Goal: Transaction & Acquisition: Purchase product/service

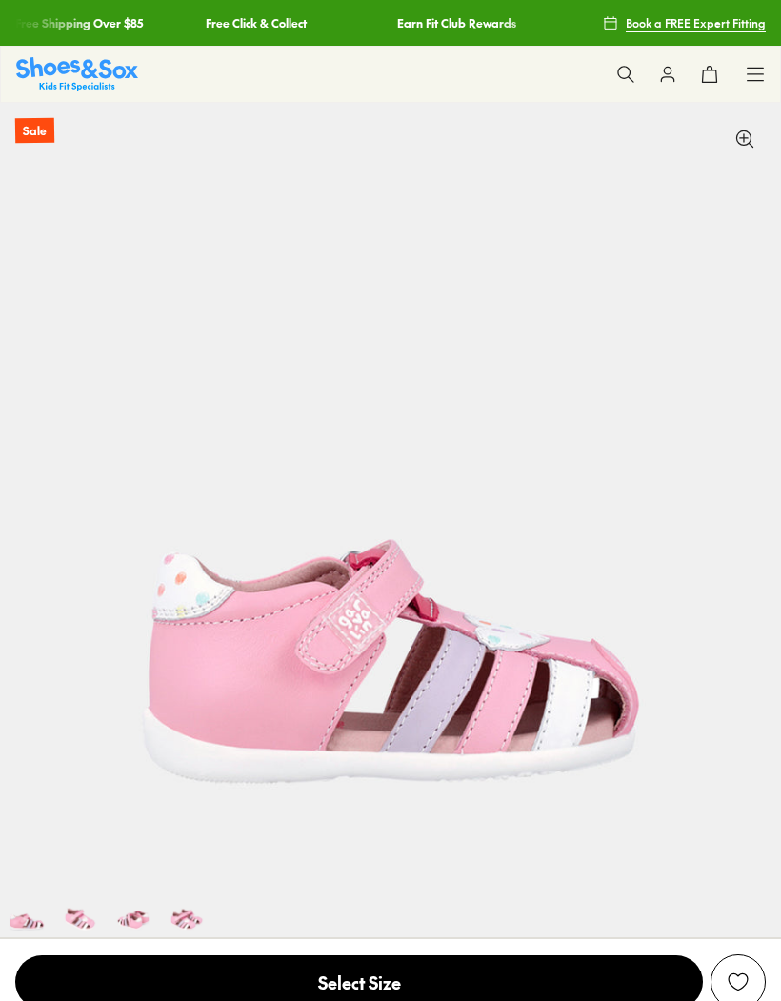
select select "*"
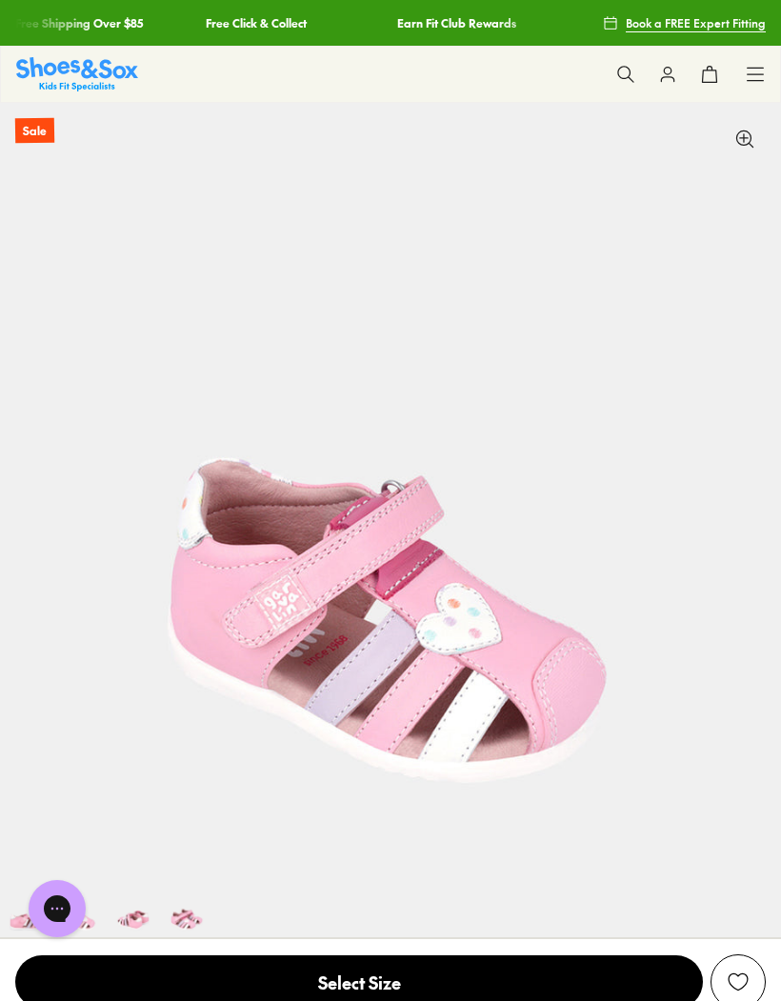
scroll to position [0, 783]
click at [409, 976] on span "Select Size" at bounding box center [359, 982] width 688 height 53
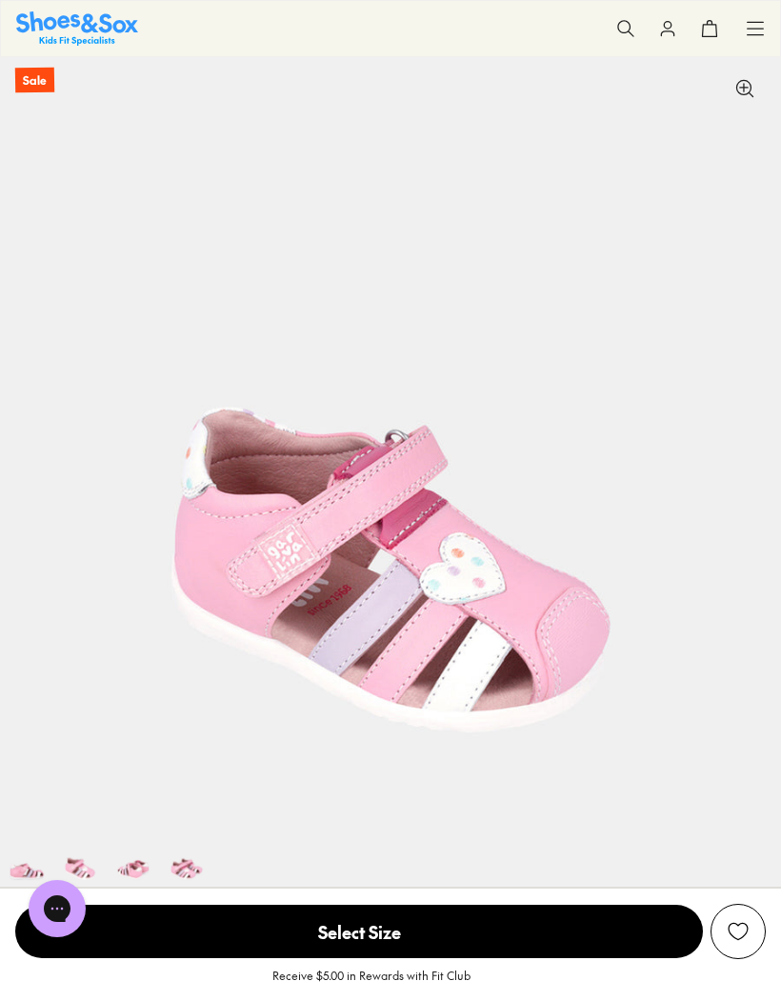
scroll to position [0, 0]
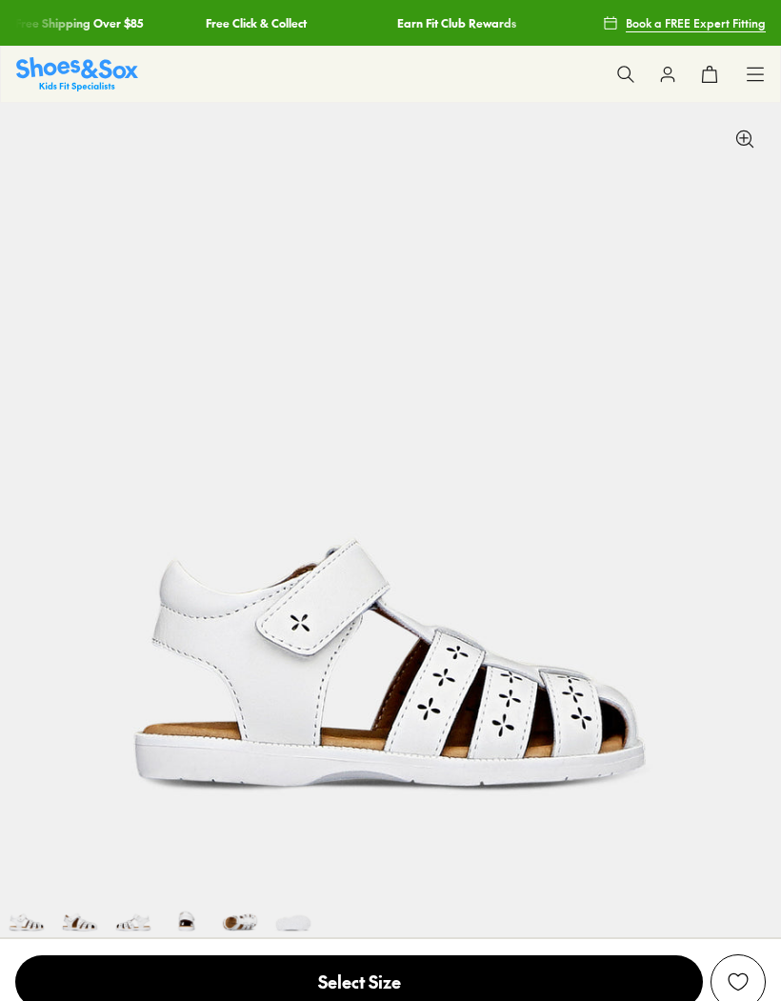
select select "*"
click at [232, 920] on img at bounding box center [239, 910] width 53 height 53
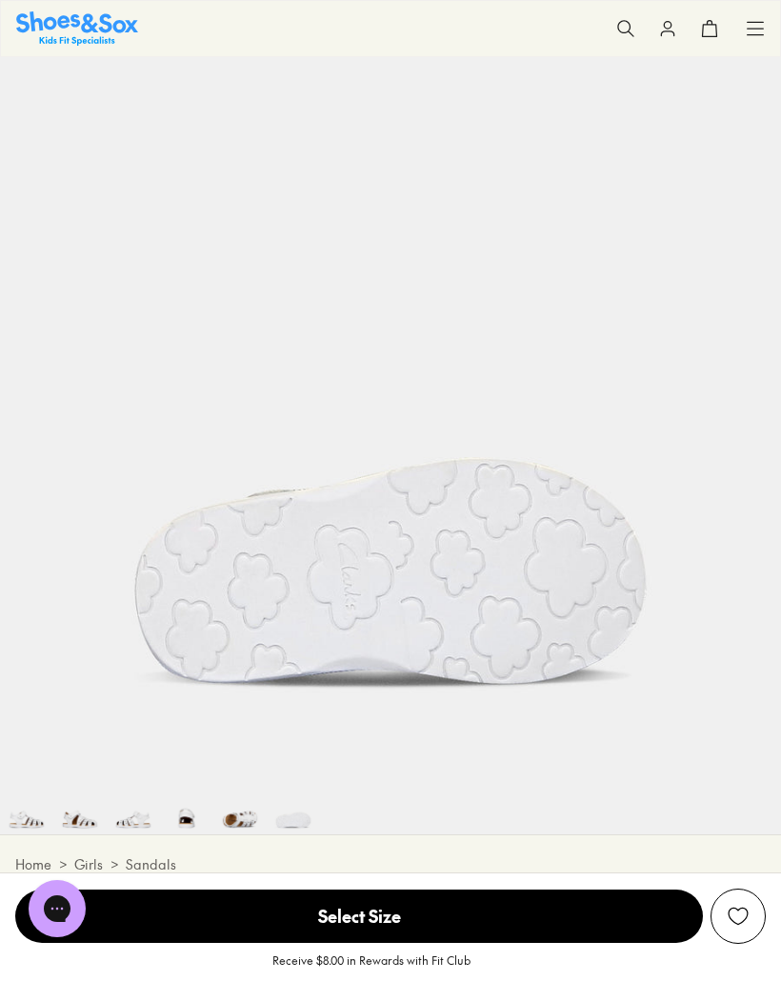
scroll to position [0, 3906]
click at [403, 917] on span "Select Size" at bounding box center [359, 916] width 688 height 53
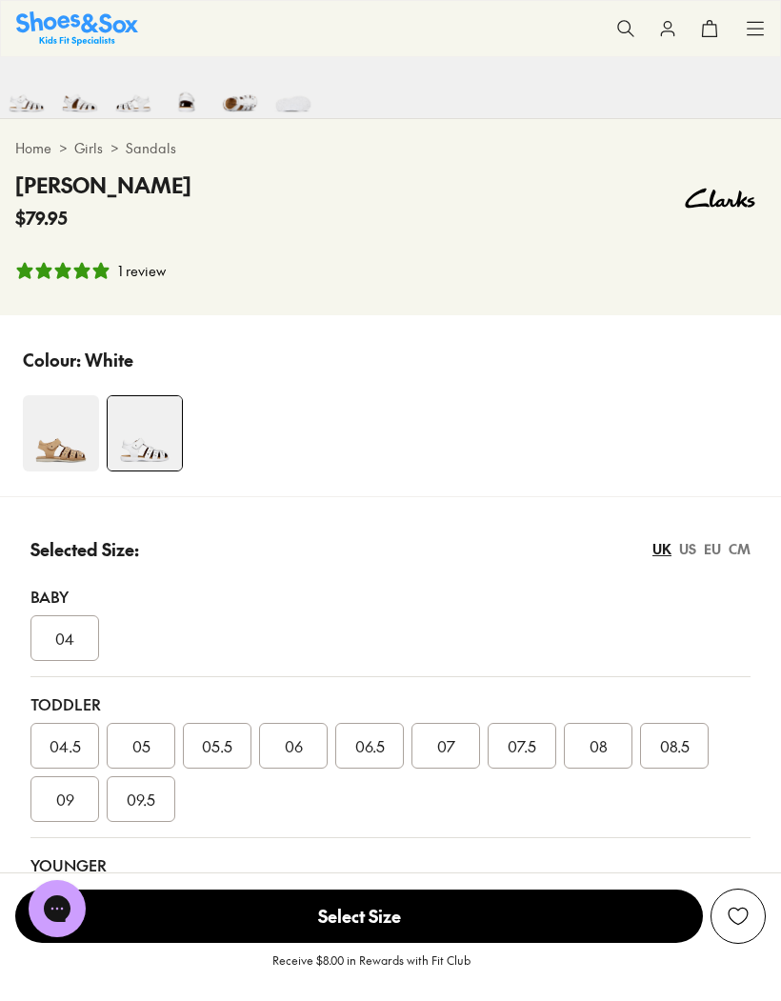
scroll to position [1012, 0]
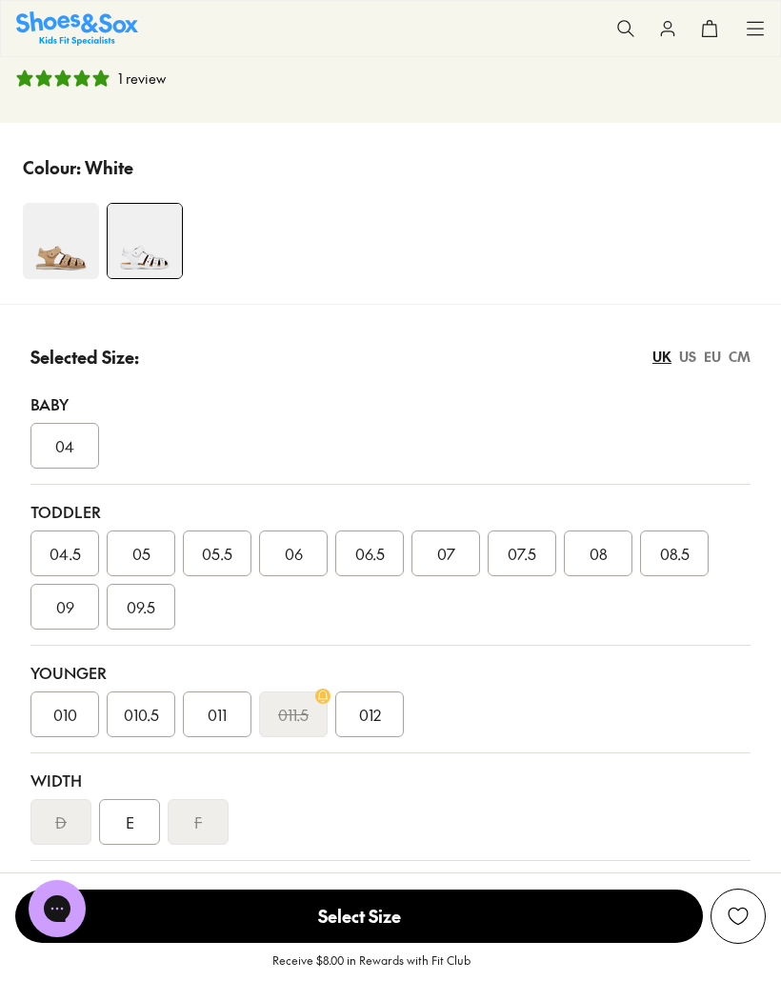
click at [68, 244] on img at bounding box center [61, 241] width 76 height 76
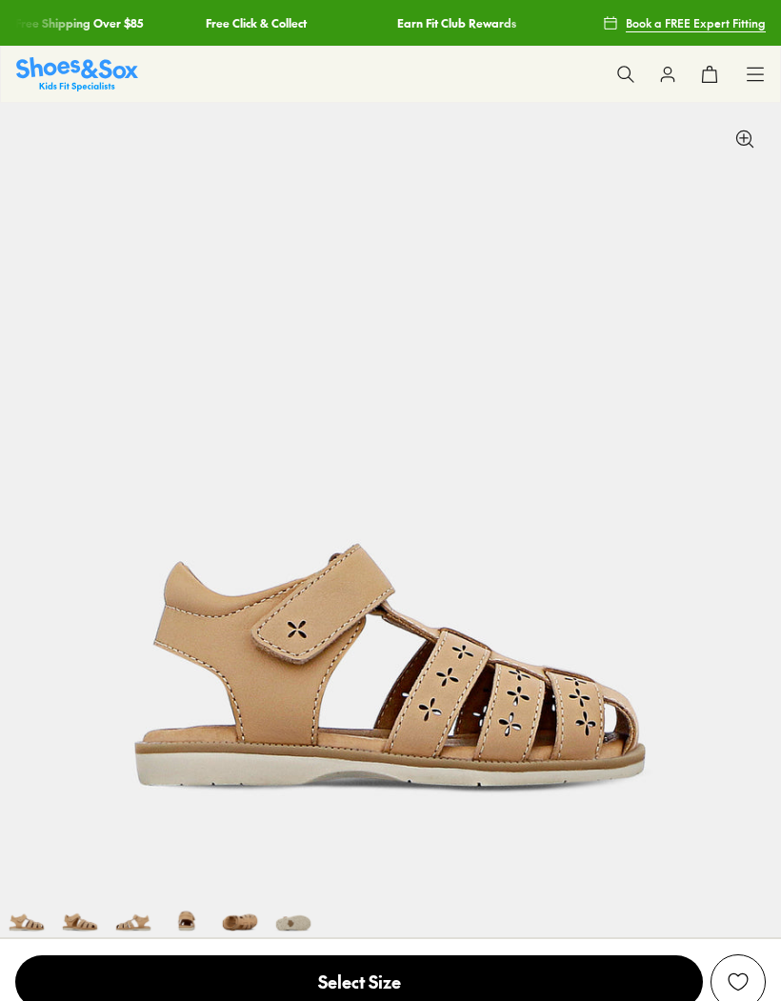
select select "*"
click at [249, 920] on img at bounding box center [239, 910] width 53 height 53
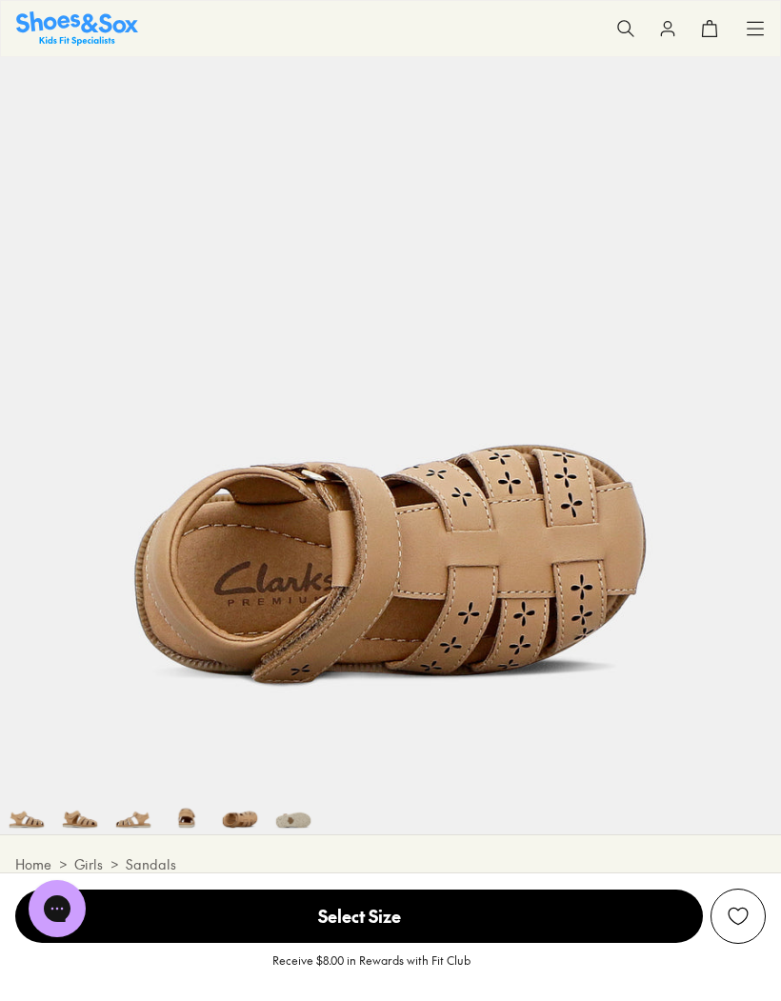
click at [295, 824] on img at bounding box center [293, 807] width 53 height 53
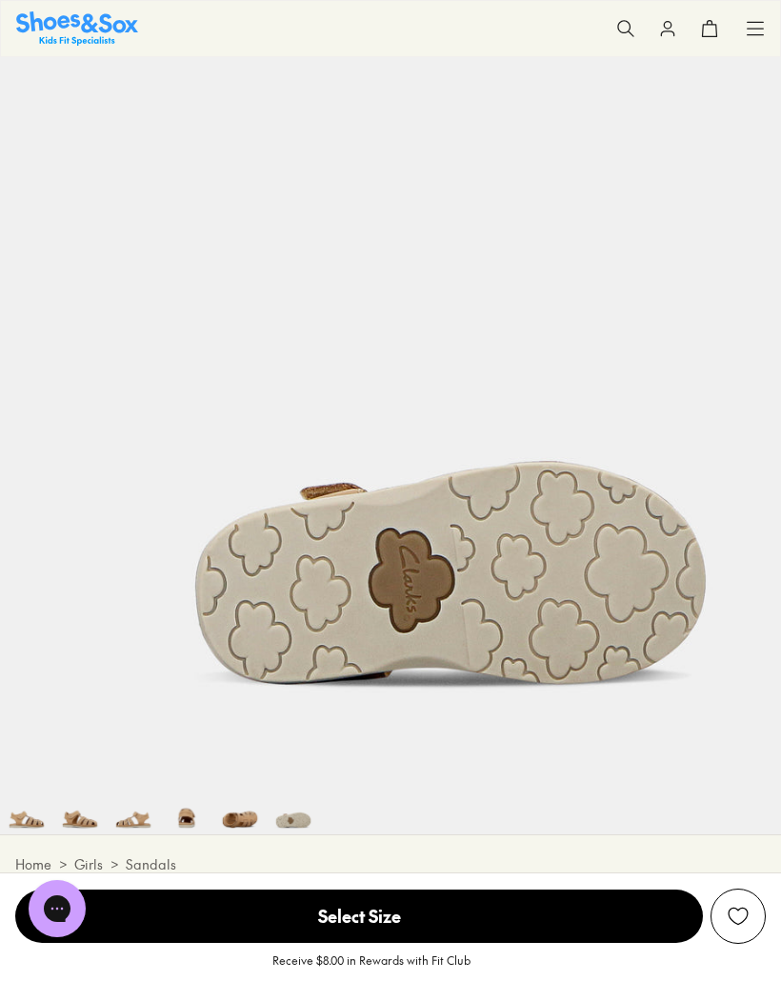
scroll to position [0, 3906]
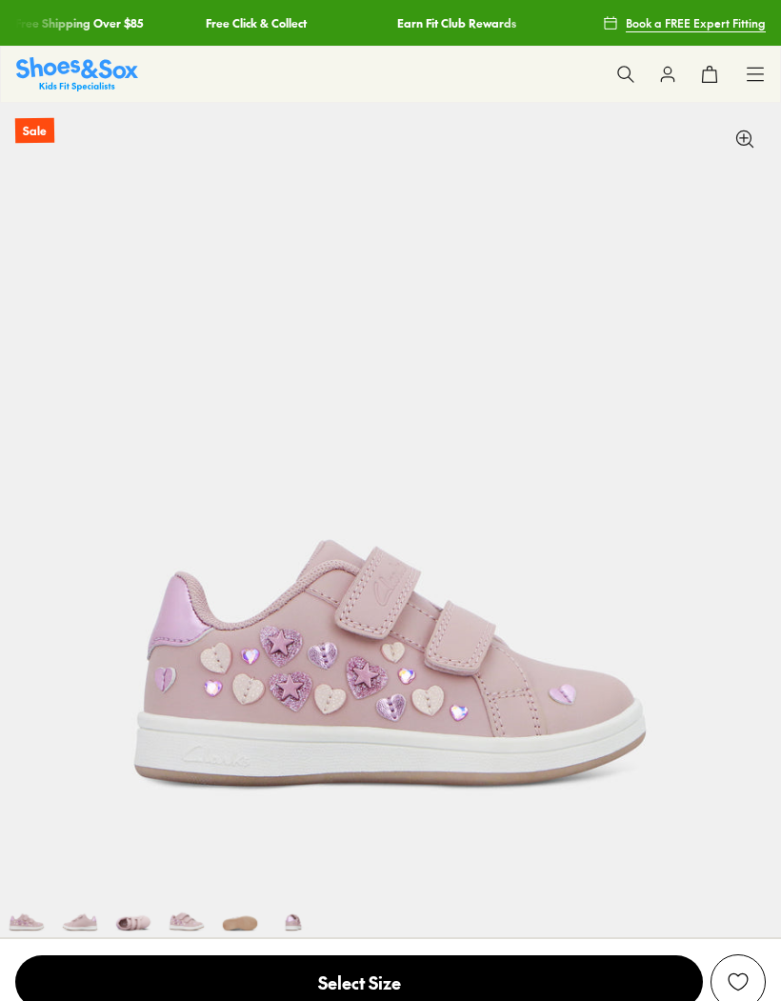
select select "*"
click at [187, 918] on img at bounding box center [186, 910] width 53 height 53
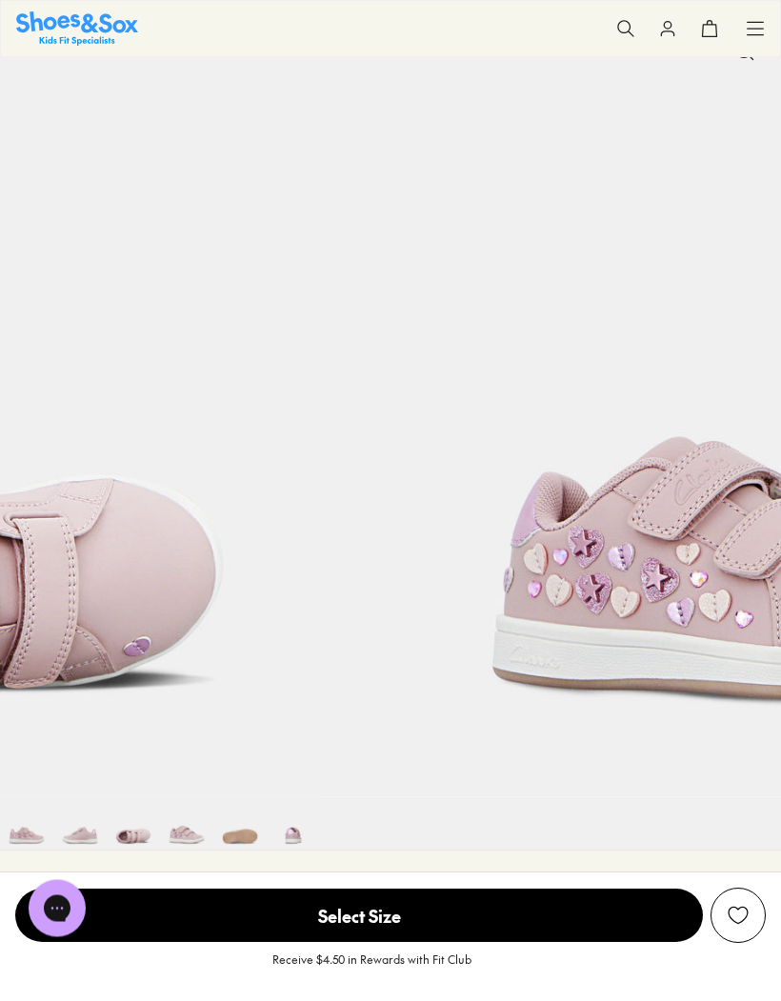
scroll to position [103, 0]
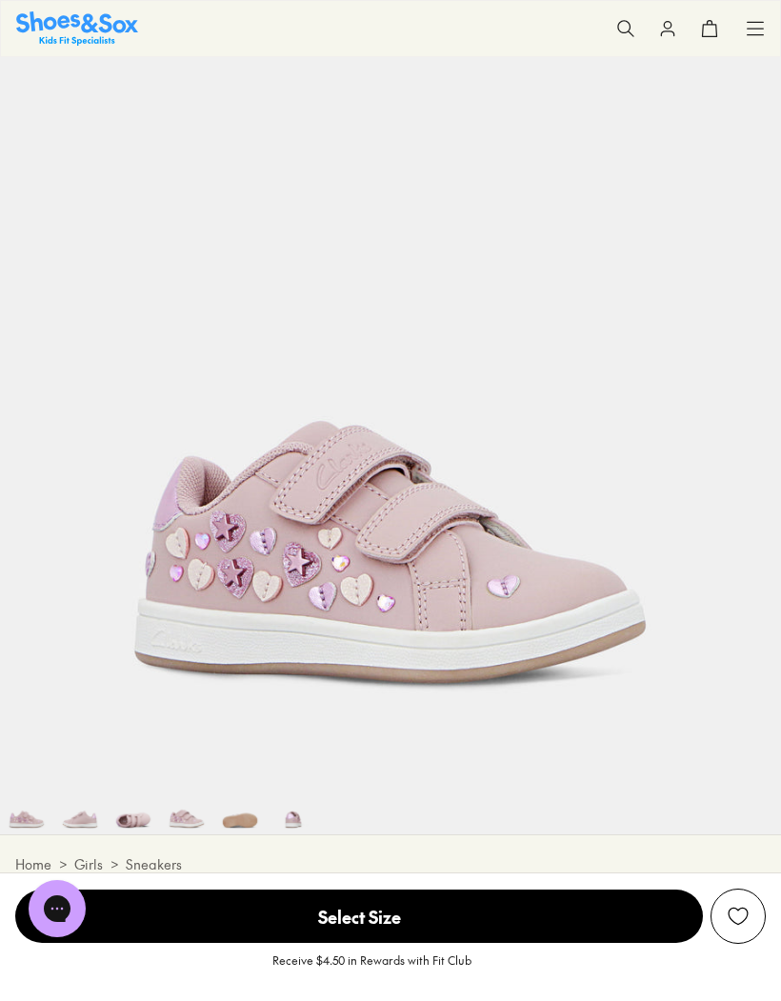
click at [292, 821] on img at bounding box center [293, 807] width 53 height 53
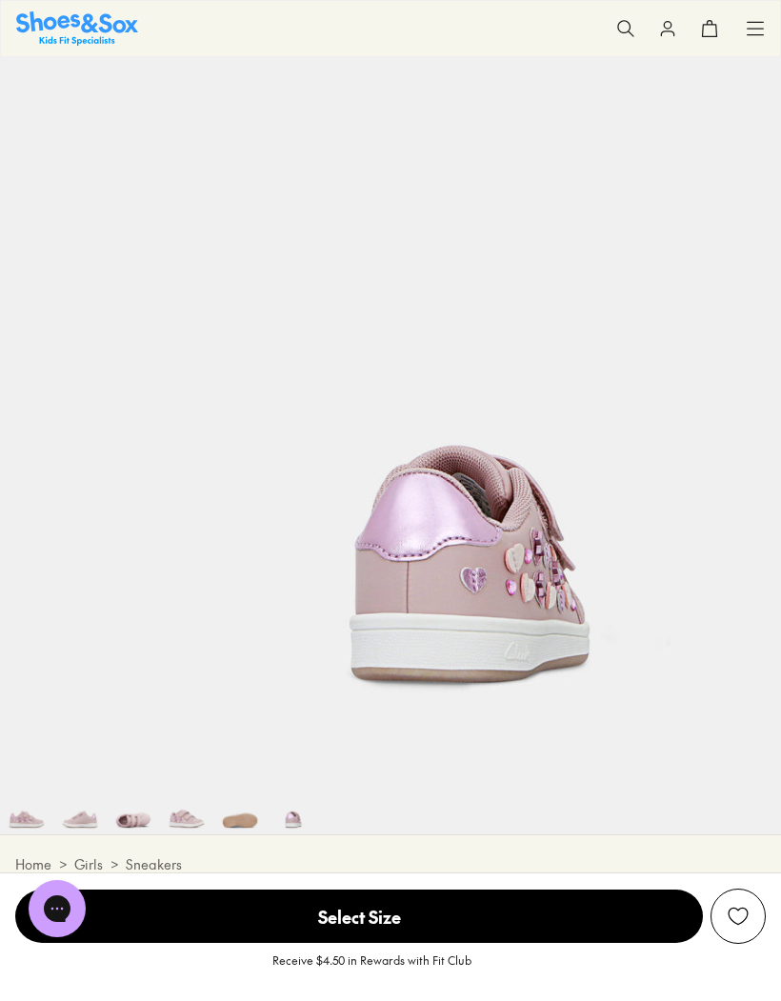
scroll to position [0, 3906]
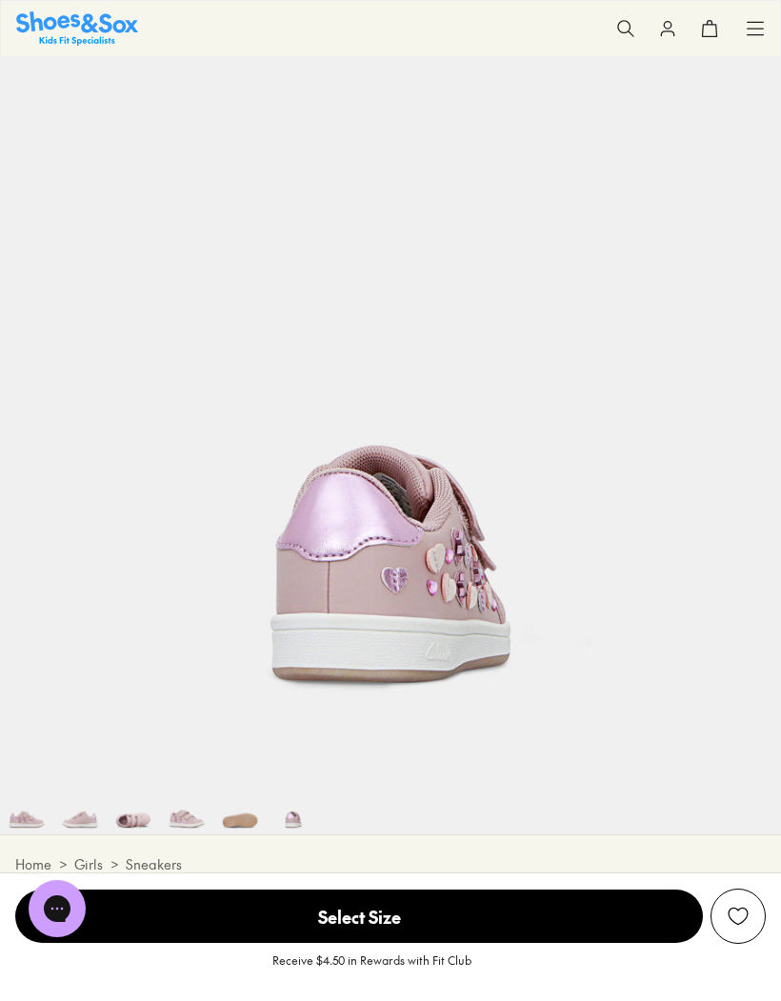
click at [245, 821] on img at bounding box center [239, 807] width 53 height 53
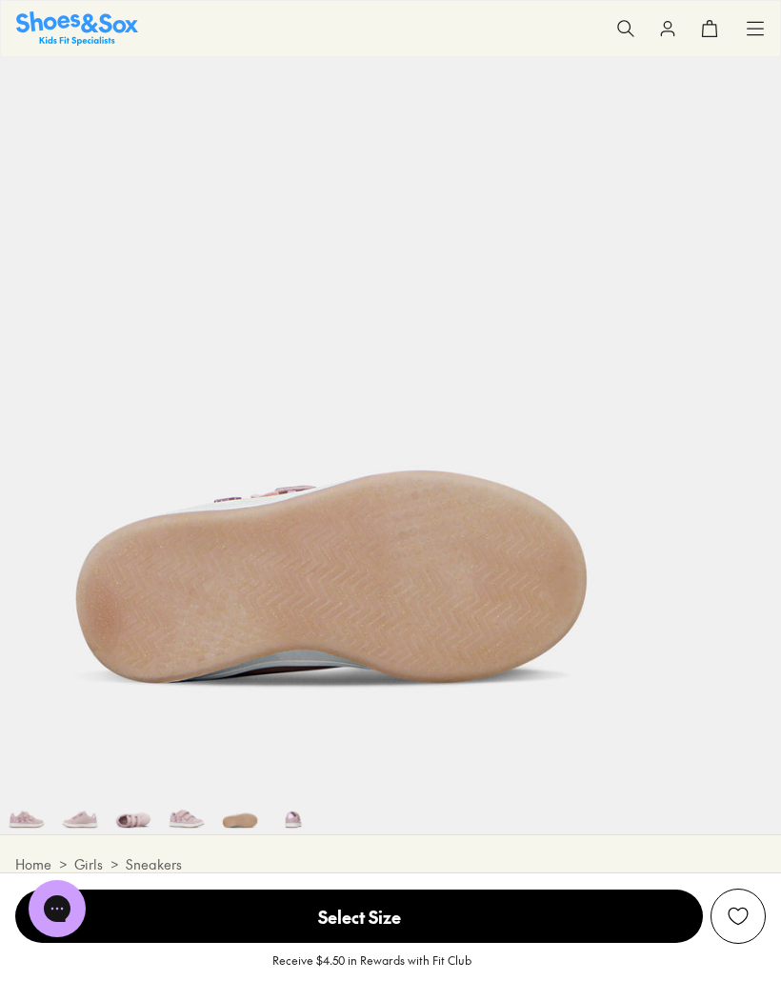
scroll to position [0, 3125]
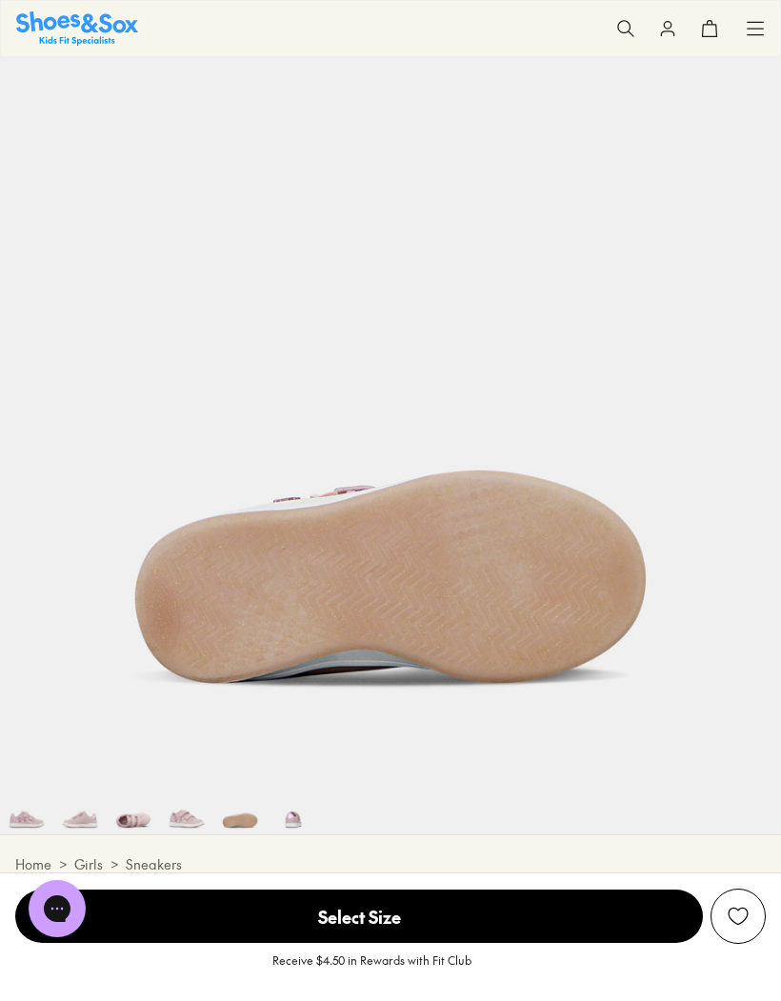
click at [186, 820] on img at bounding box center [186, 807] width 53 height 53
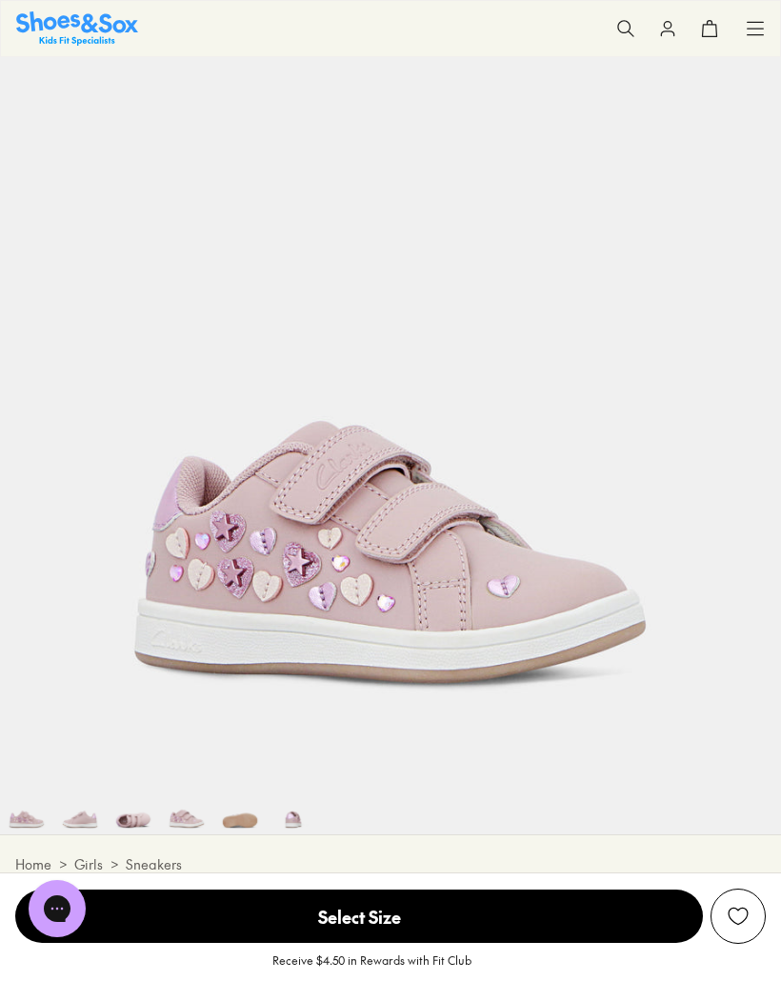
click at [129, 820] on img at bounding box center [133, 807] width 53 height 53
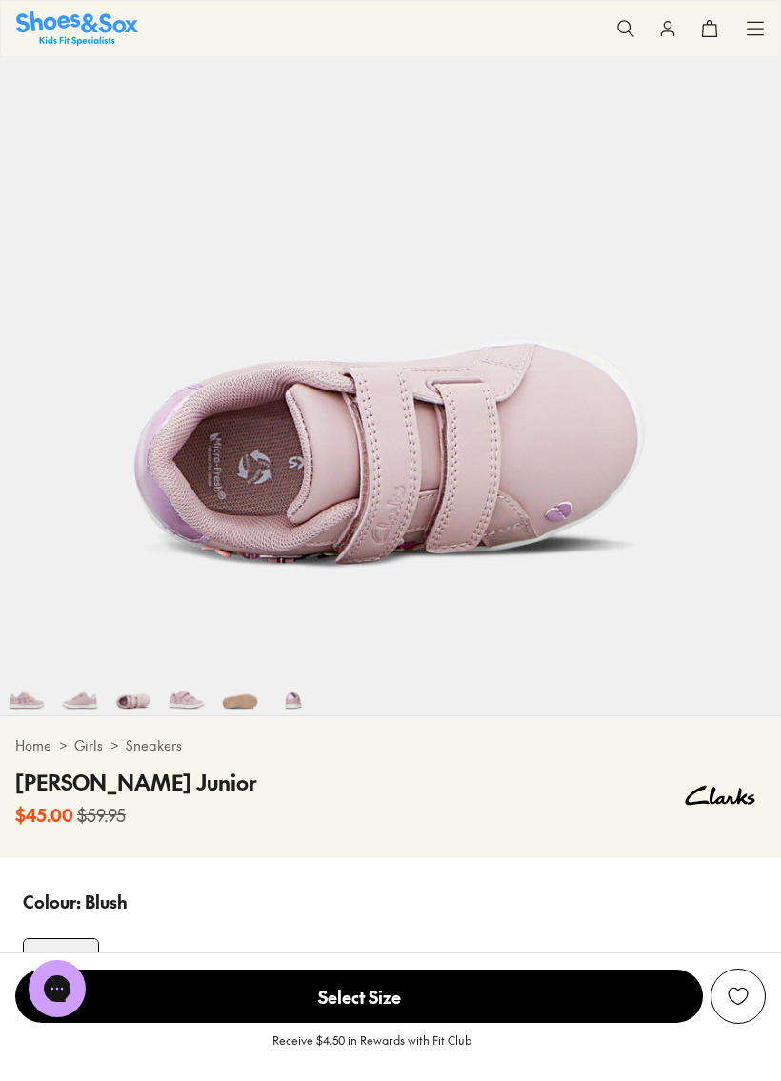
scroll to position [0, 1562]
click at [380, 996] on span "Select Size" at bounding box center [359, 996] width 688 height 53
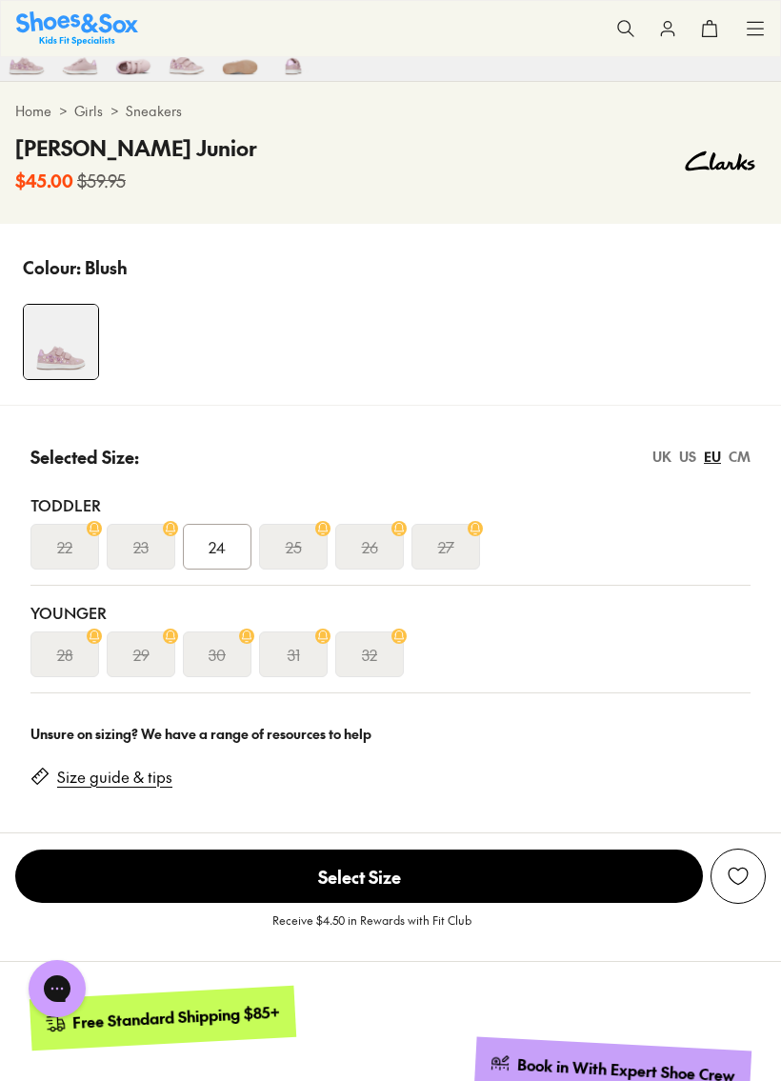
scroll to position [956, 0]
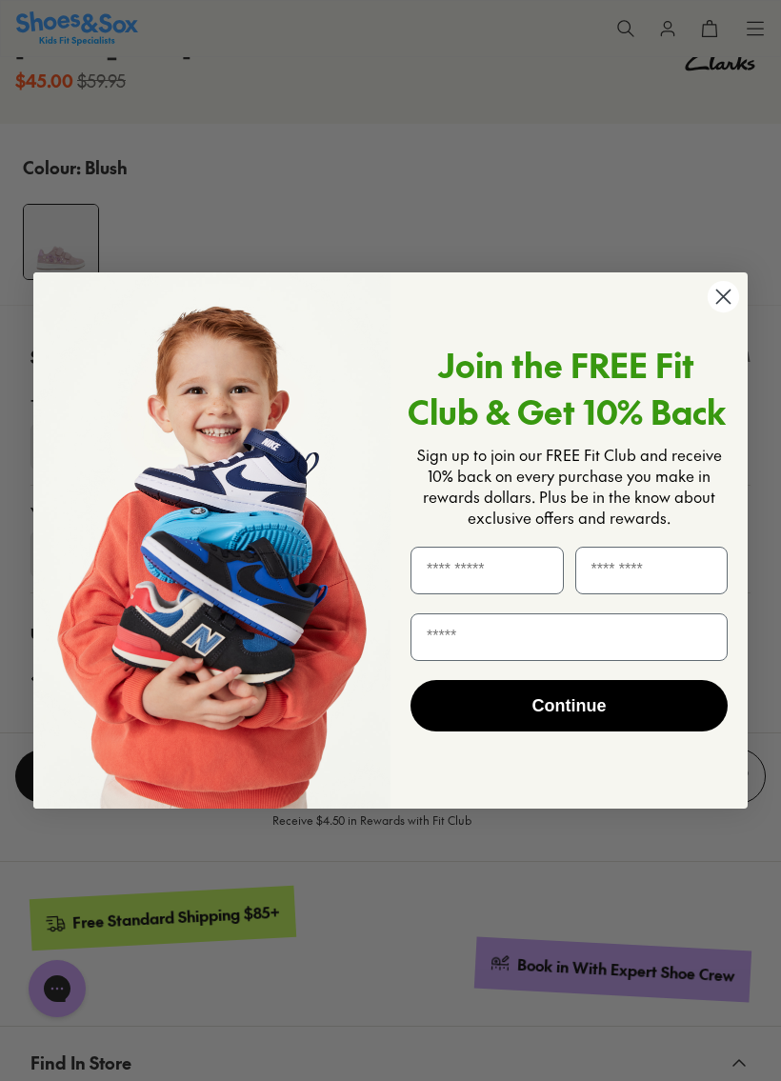
click at [734, 290] on circle "Close dialog" at bounding box center [723, 296] width 31 height 31
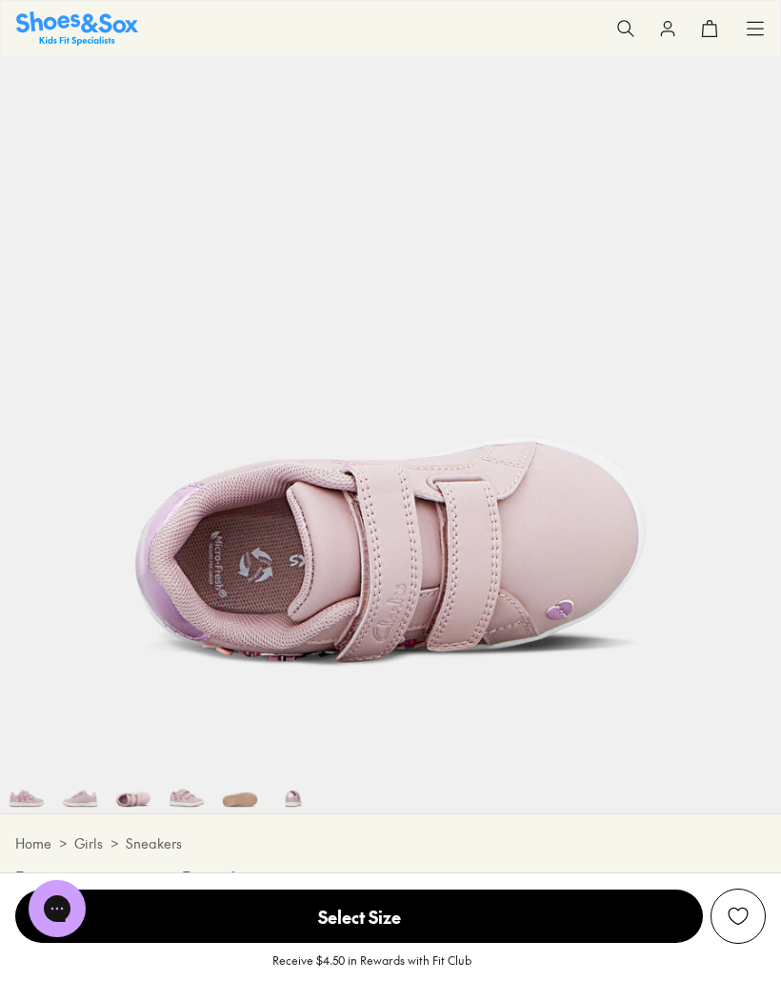
scroll to position [0, 0]
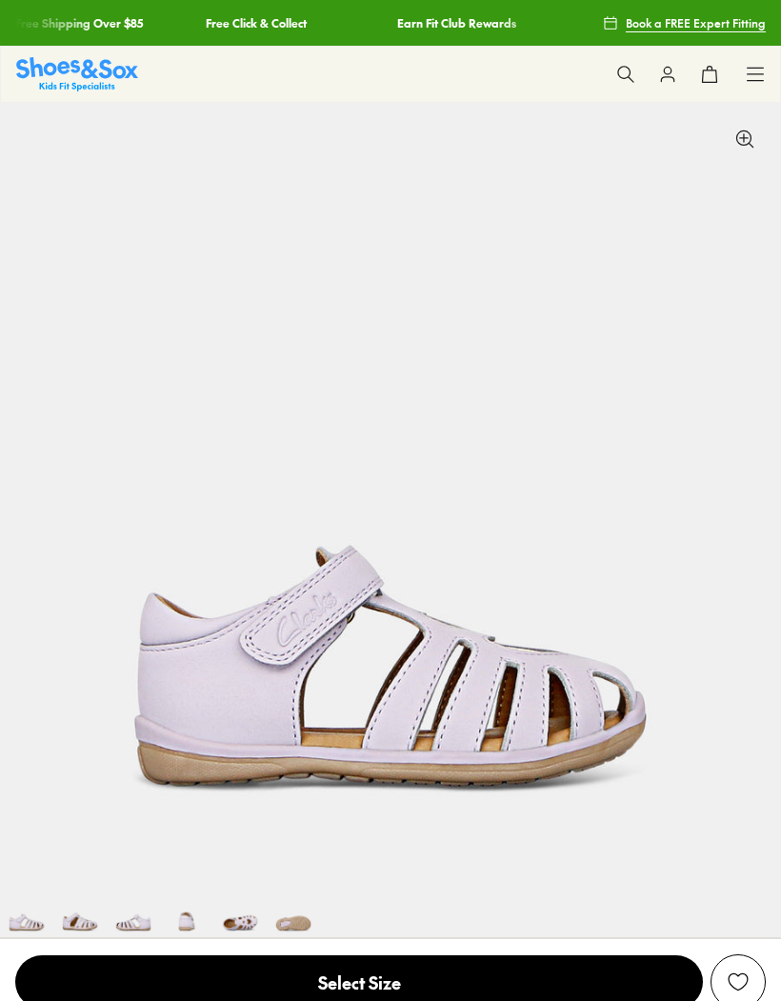
select select "*"
click at [245, 928] on img at bounding box center [239, 910] width 53 height 53
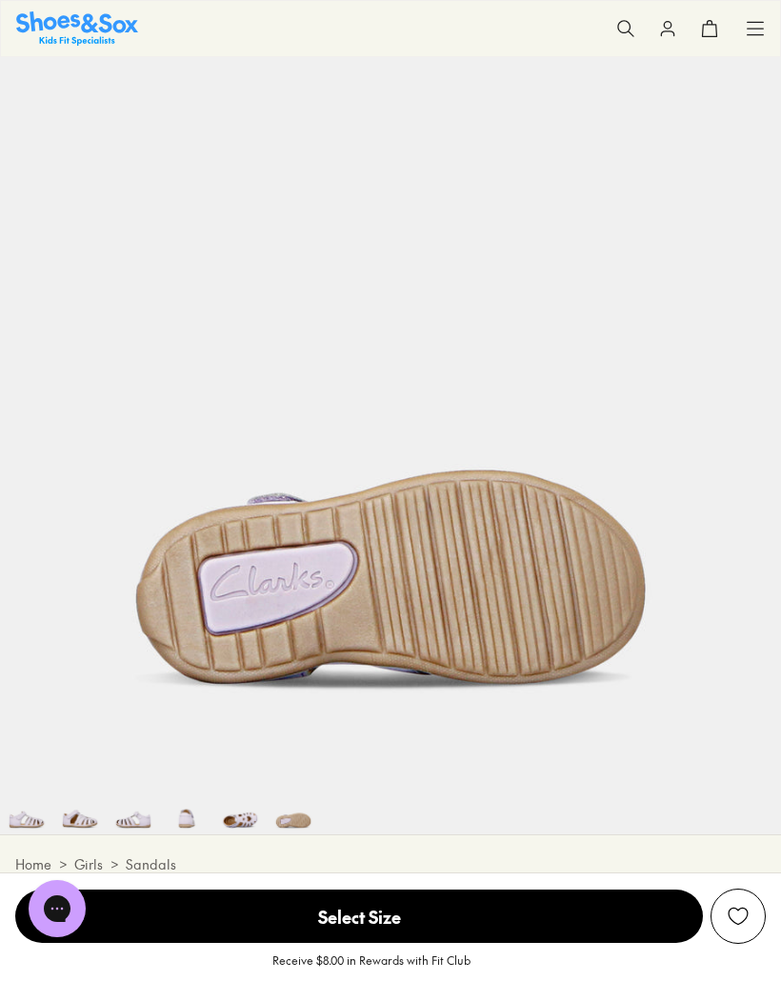
scroll to position [0, 3906]
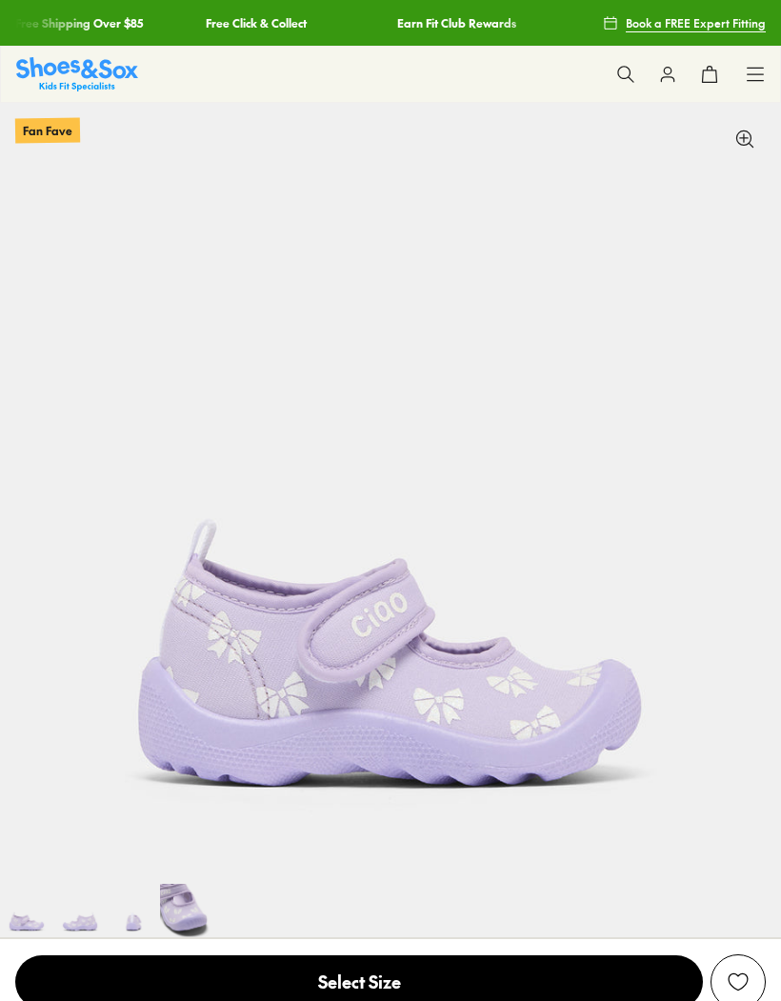
select select "*"
click at [181, 893] on img at bounding box center [186, 910] width 53 height 53
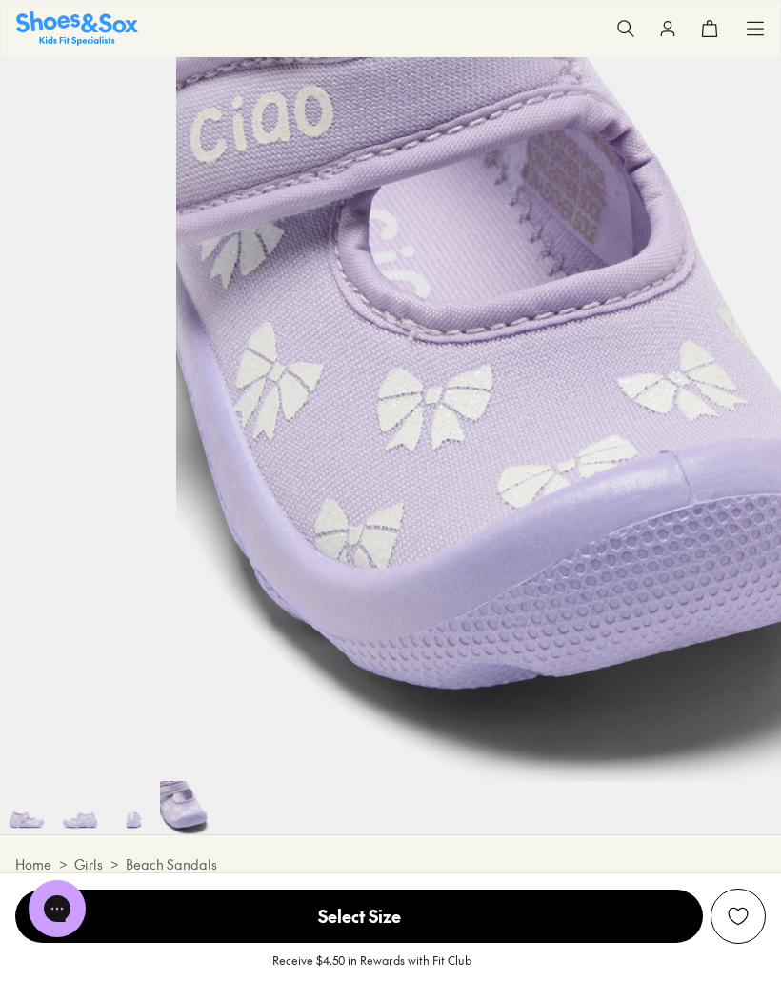
scroll to position [0, 2344]
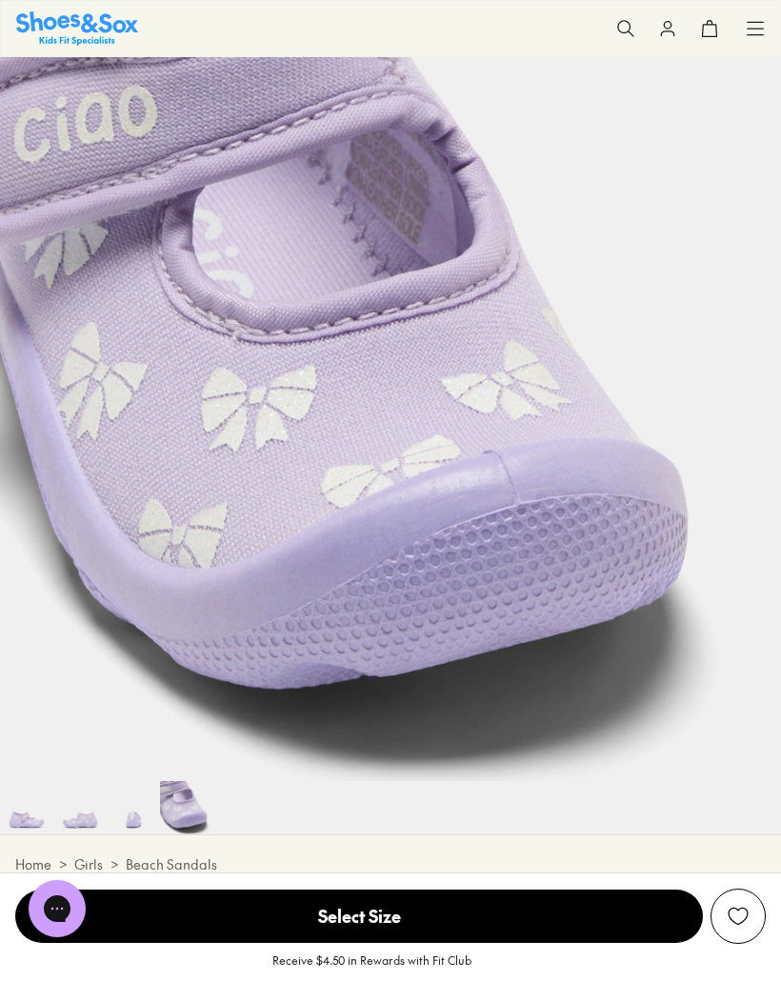
click at [388, 920] on span "Select Size" at bounding box center [359, 916] width 688 height 53
